Goal: Information Seeking & Learning: Learn about a topic

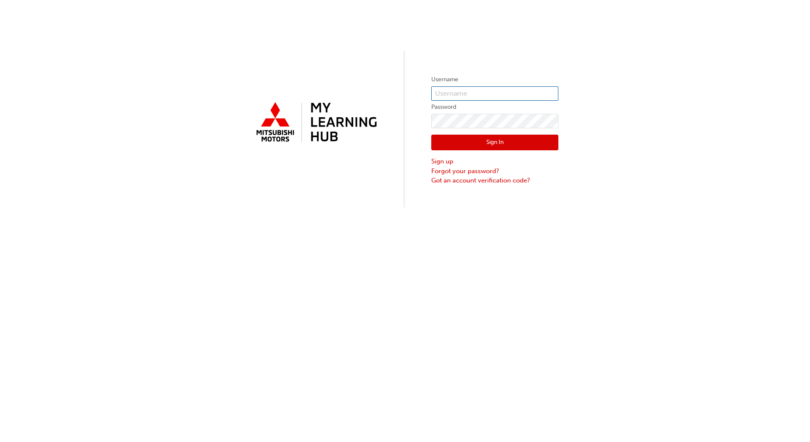
type input "Adam.rushton@calcityautos.com.au"
click at [472, 143] on button "Sign In" at bounding box center [494, 143] width 127 height 16
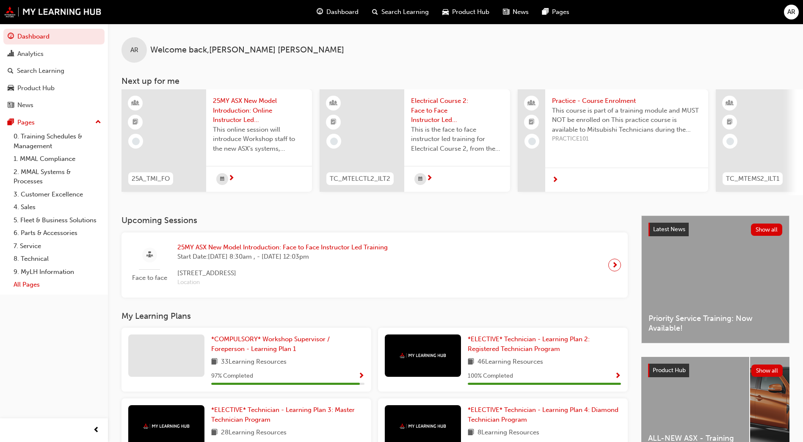
click at [27, 285] on link "All Pages" at bounding box center [57, 284] width 94 height 13
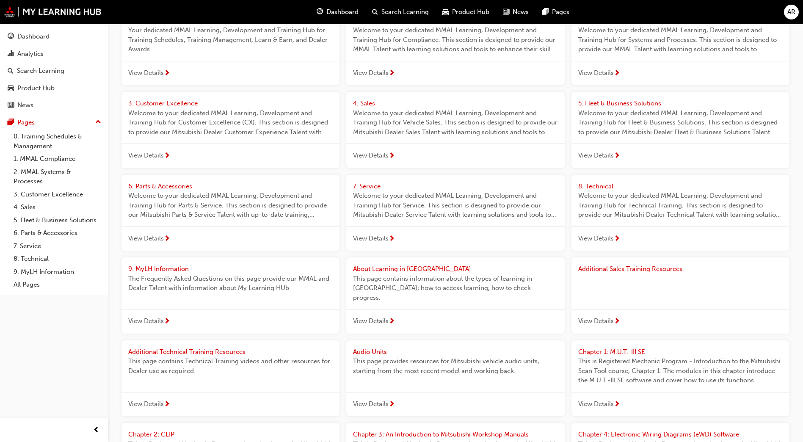
scroll to position [127, 0]
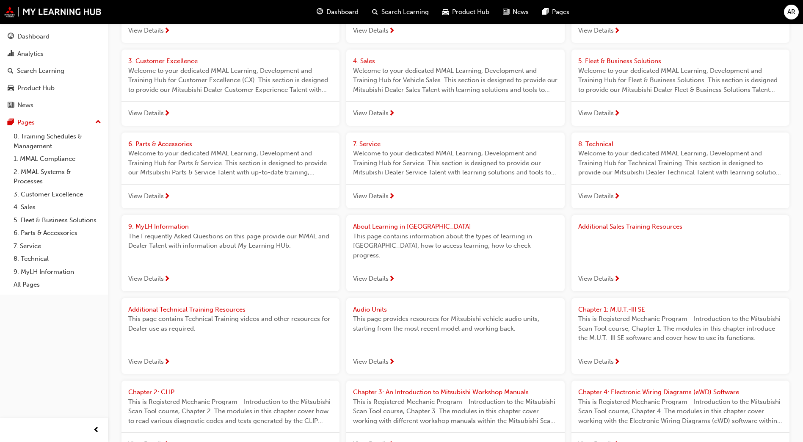
click at [368, 195] on span "View Details" at bounding box center [371, 196] width 36 height 10
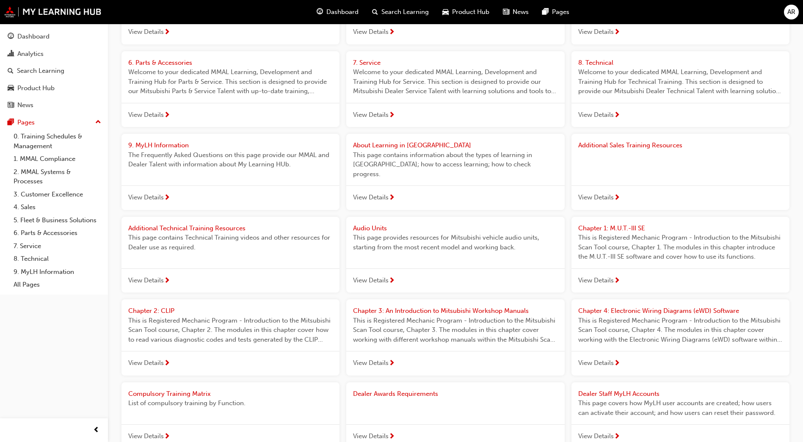
scroll to position [254, 0]
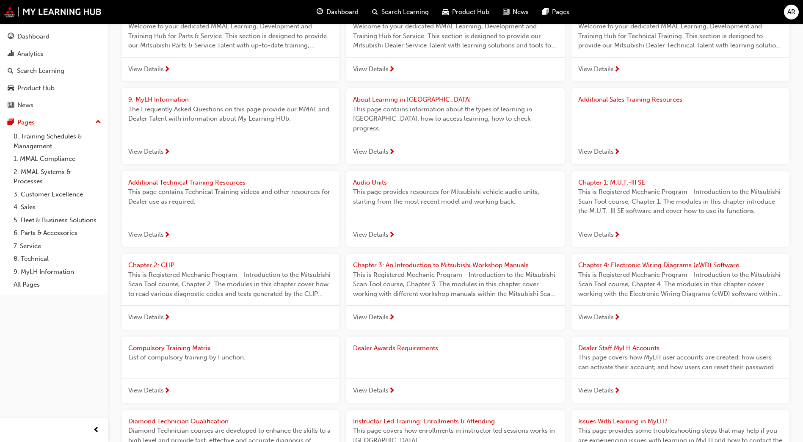
click at [201, 179] on span "Additional Technical Training Resources" at bounding box center [186, 183] width 117 height 8
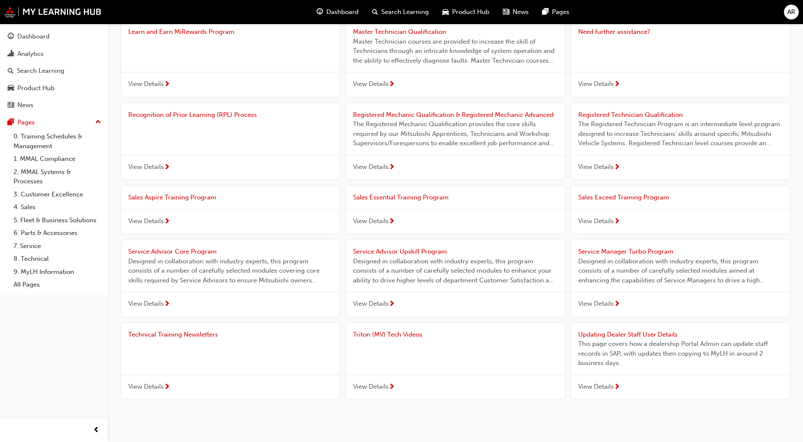
scroll to position [729, 0]
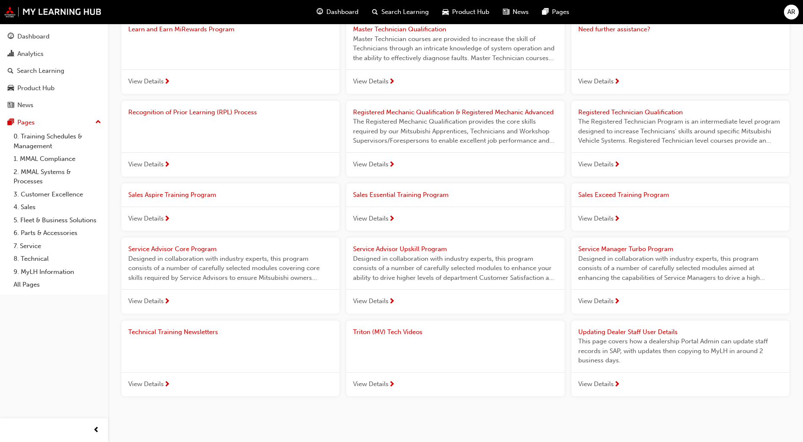
click at [383, 328] on span "Triton (MV) Tech Videos" at bounding box center [387, 332] width 69 height 8
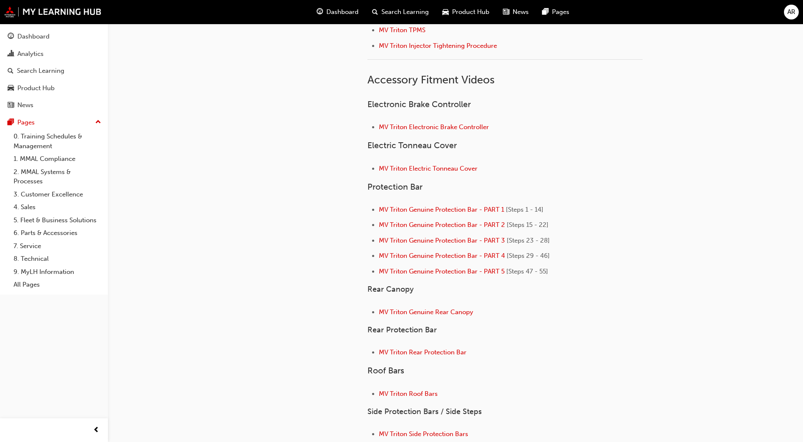
scroll to position [127, 0]
click at [396, 391] on span "MV Triton Roof Bars" at bounding box center [408, 394] width 59 height 8
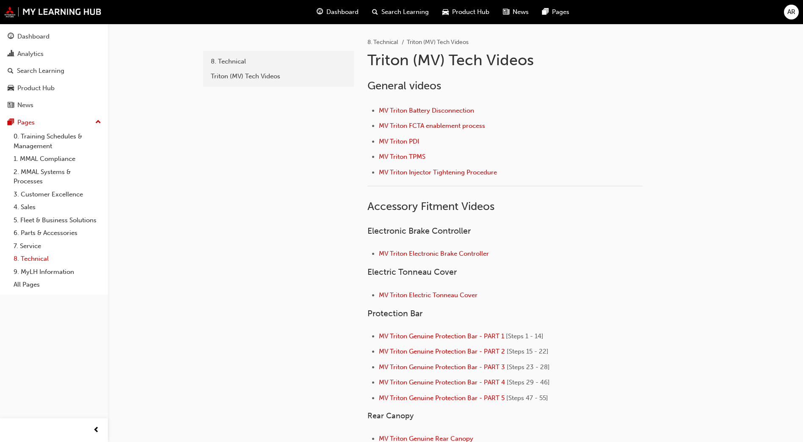
click at [27, 259] on link "8. Technical" at bounding box center [57, 258] width 94 height 13
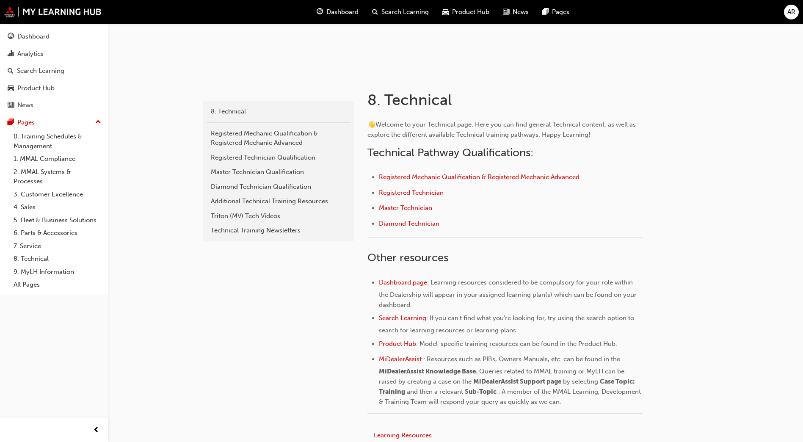
scroll to position [127, 0]
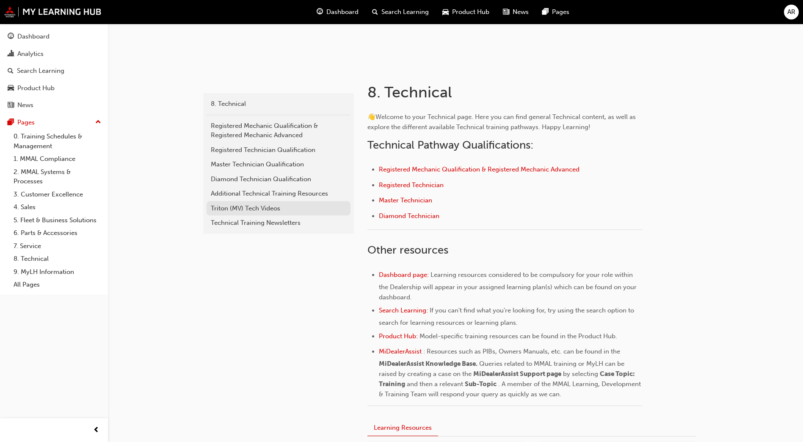
click at [258, 207] on div "Triton (MV) Tech Videos" at bounding box center [279, 209] width 136 height 10
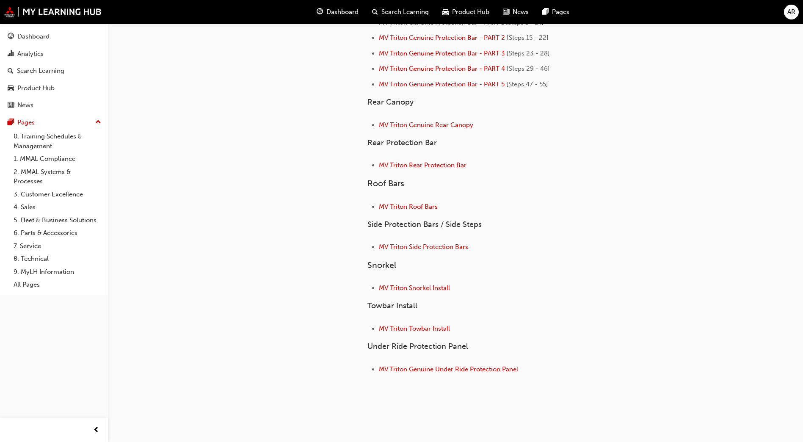
scroll to position [330, 0]
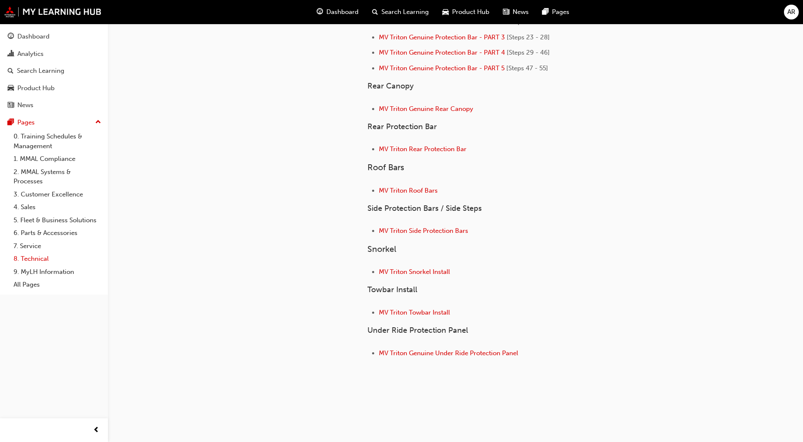
click at [43, 261] on link "8. Technical" at bounding box center [57, 258] width 94 height 13
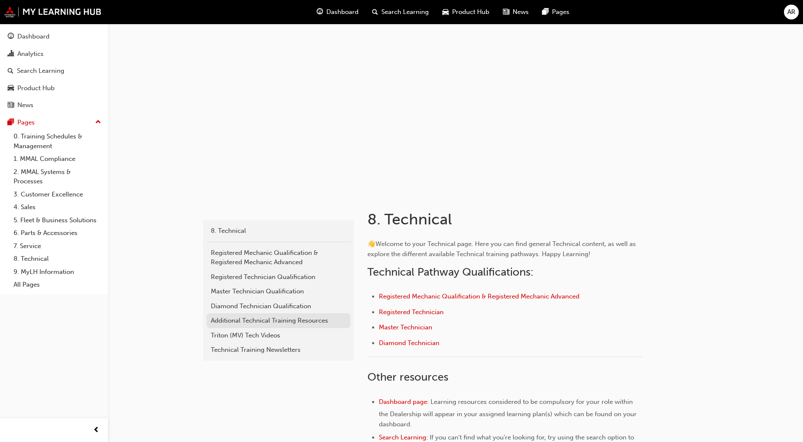
click at [255, 324] on div "Additional Technical Training Resources" at bounding box center [279, 321] width 136 height 10
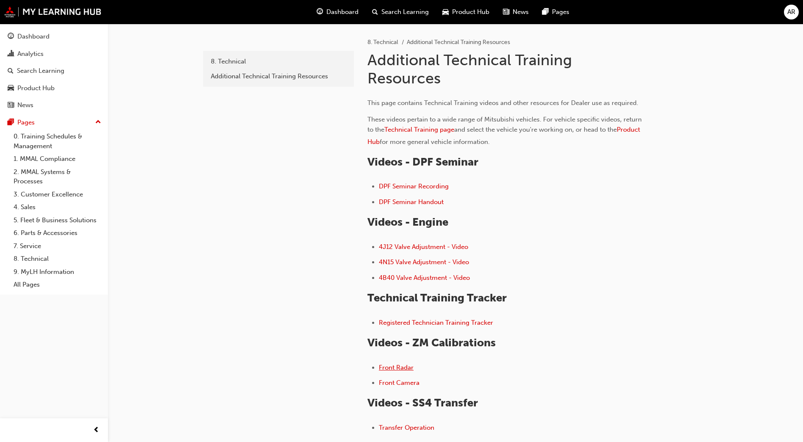
click at [391, 368] on span "Front Radar" at bounding box center [396, 368] width 35 height 8
click at [235, 62] on div "8. Technical" at bounding box center [279, 62] width 136 height 10
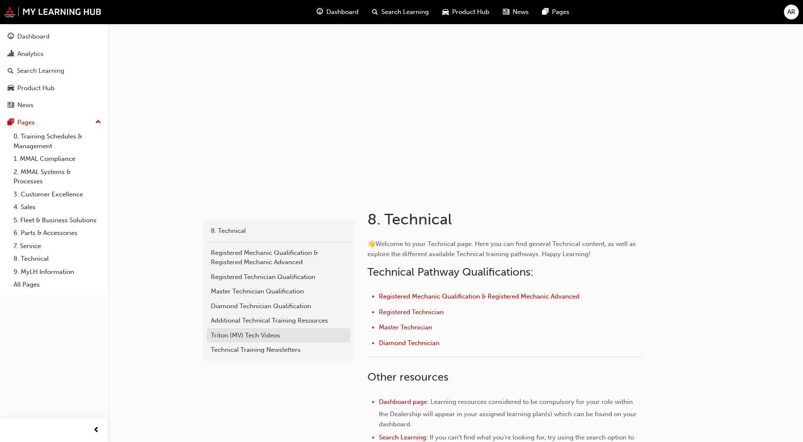
click at [264, 334] on div "Triton (MV) Tech Videos" at bounding box center [279, 336] width 136 height 10
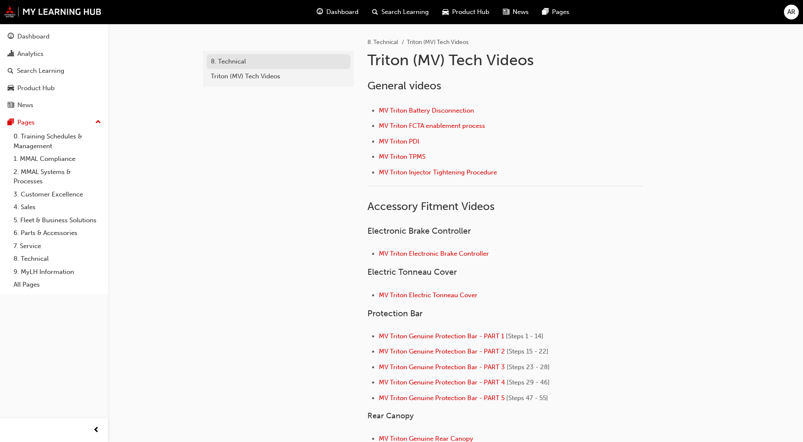
click at [236, 59] on div "8. Technical" at bounding box center [279, 62] width 136 height 10
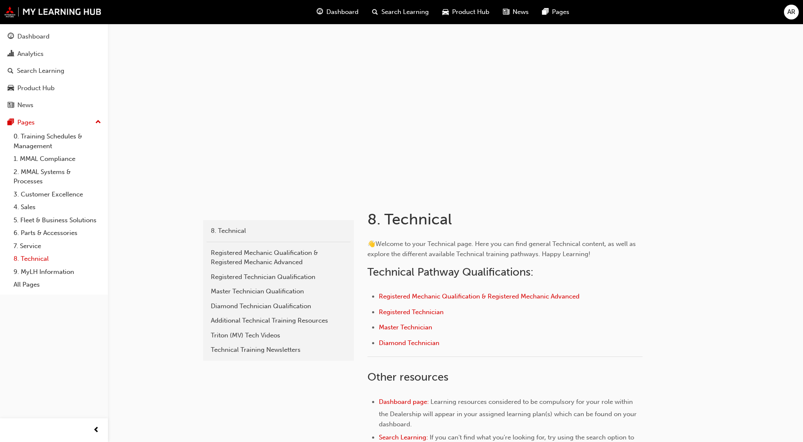
click at [39, 262] on link "8. Technical" at bounding box center [57, 258] width 94 height 13
click at [281, 335] on div "Triton (MV) Tech Videos" at bounding box center [279, 336] width 136 height 10
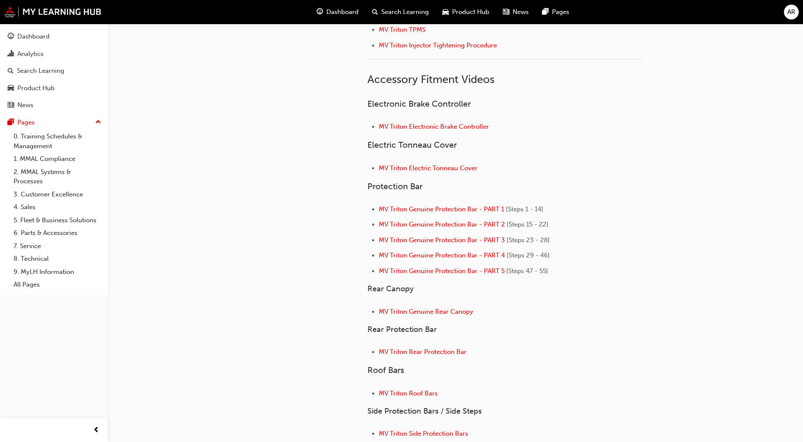
scroll to position [212, 0]
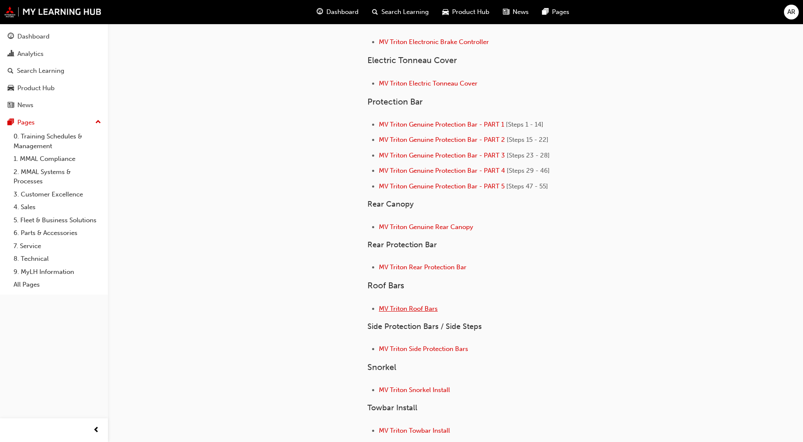
click at [418, 308] on span "MV Triton Roof Bars" at bounding box center [408, 309] width 59 height 8
